Goal: Find specific page/section: Find specific page/section

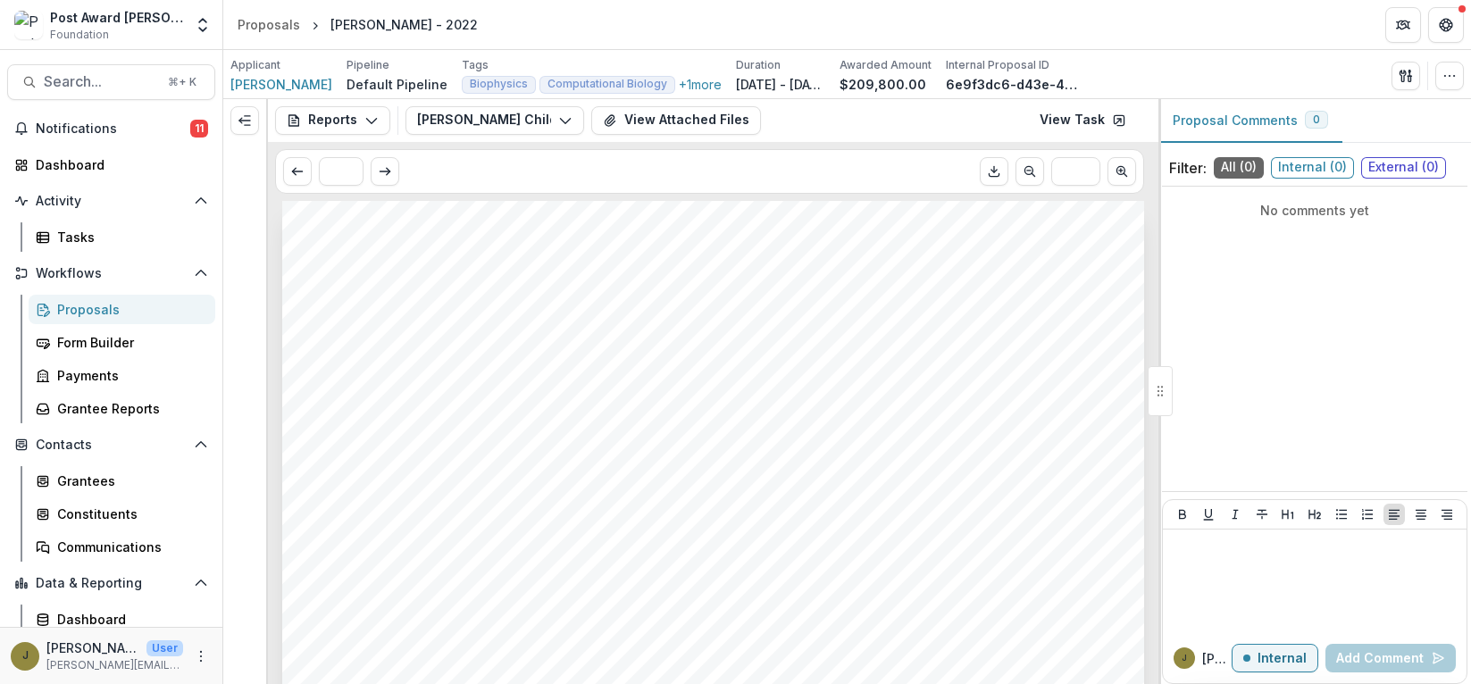
click at [76, 308] on div "Proposals" at bounding box center [129, 309] width 144 height 19
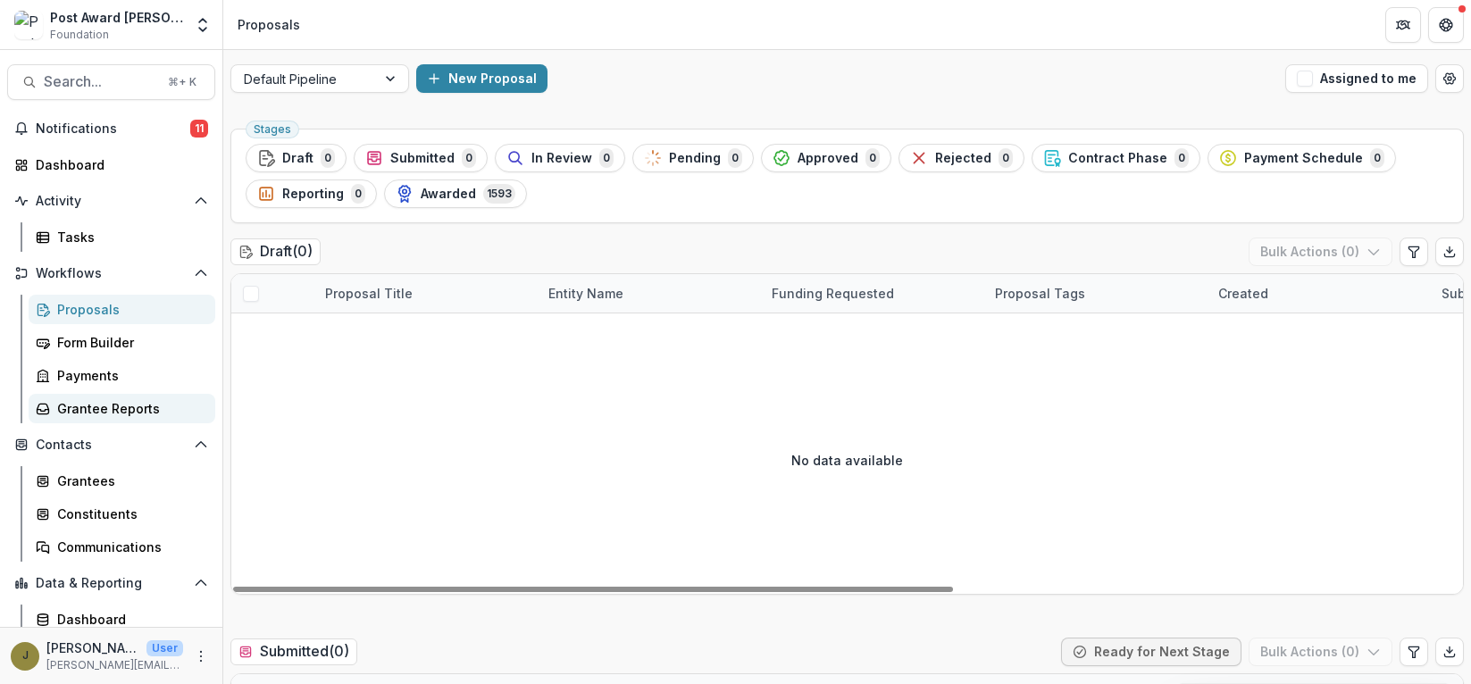
click at [63, 417] on link "Grantee Reports" at bounding box center [122, 408] width 187 height 29
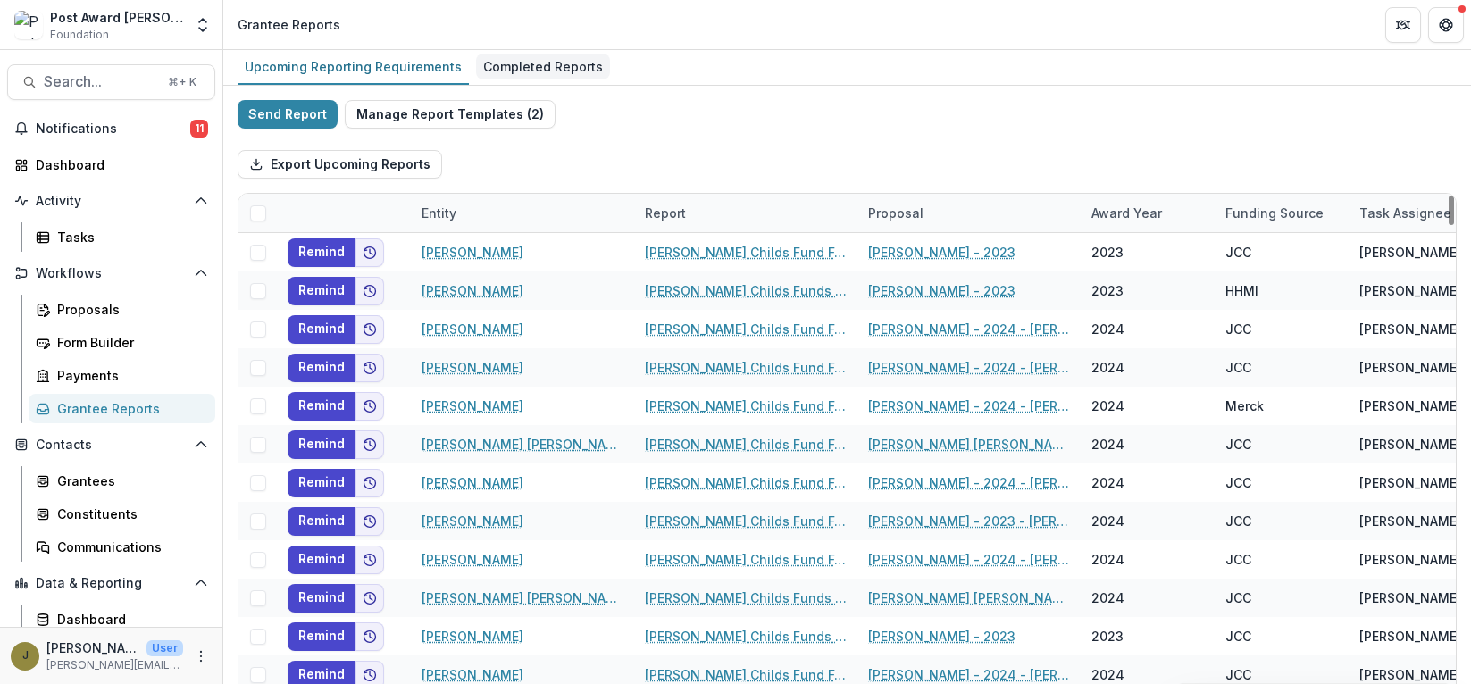
click at [507, 80] on link "Completed Reports" at bounding box center [543, 67] width 134 height 35
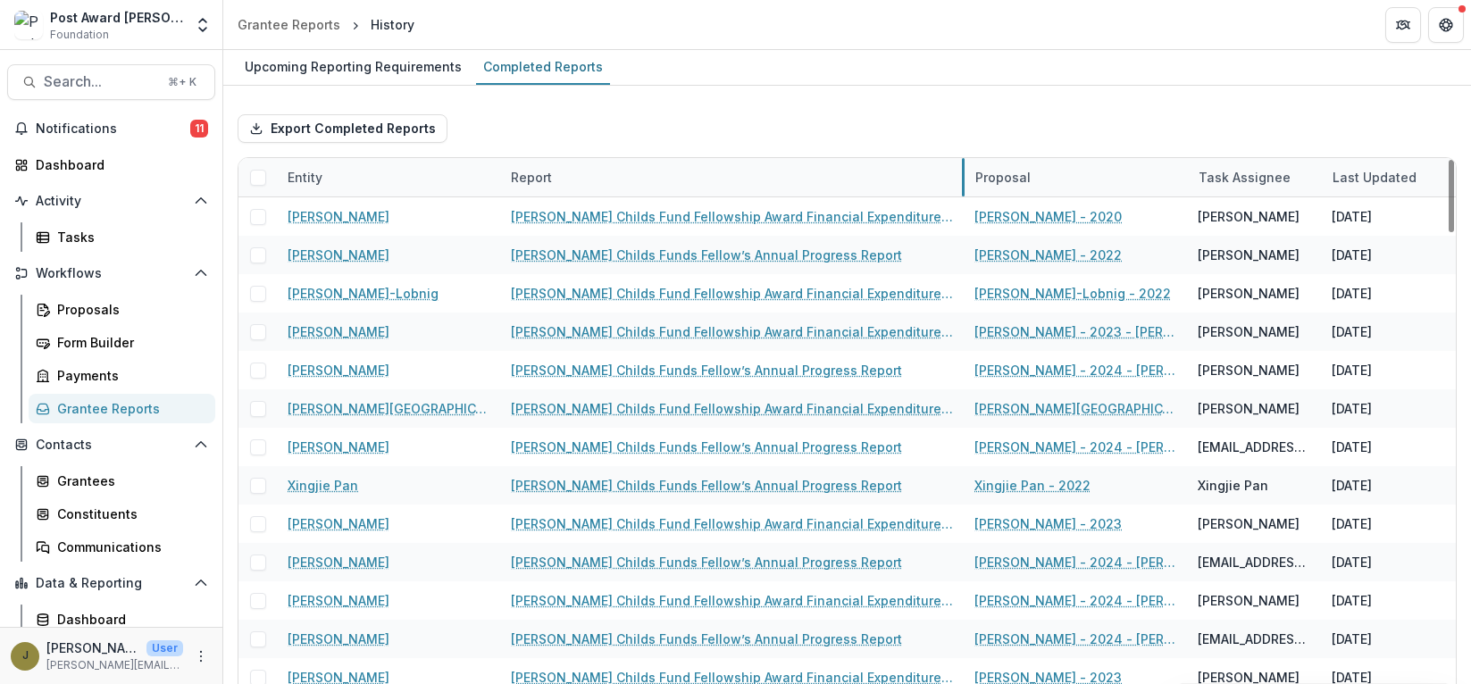
drag, startPoint x: 721, startPoint y: 178, endPoint x: 962, endPoint y: 163, distance: 241.7
